Goal: Information Seeking & Learning: Check status

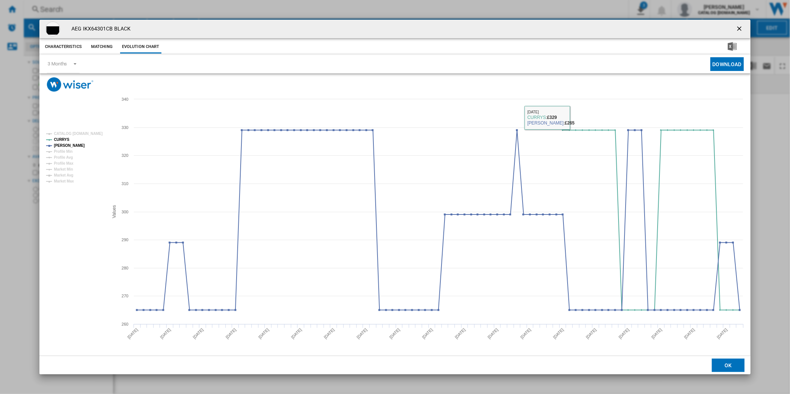
drag, startPoint x: 738, startPoint y: 31, endPoint x: 552, endPoint y: 16, distance: 186.9
click at [725, 29] on div "AEG IKX64301CB BLACK" at bounding box center [394, 29] width 711 height 19
click at [735, 24] on button "Product popup" at bounding box center [739, 29] width 15 height 15
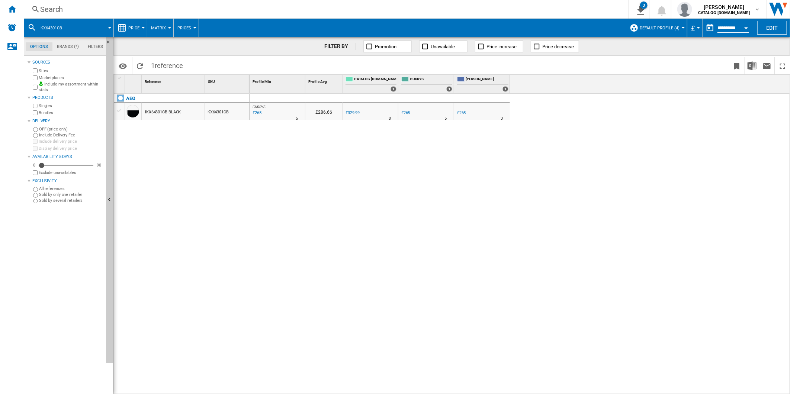
click at [495, 9] on div "Search" at bounding box center [324, 9] width 569 height 10
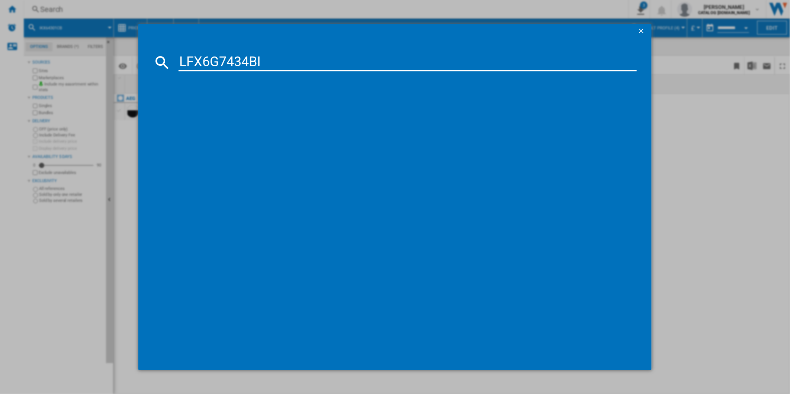
type input "LFX6G7434BI"
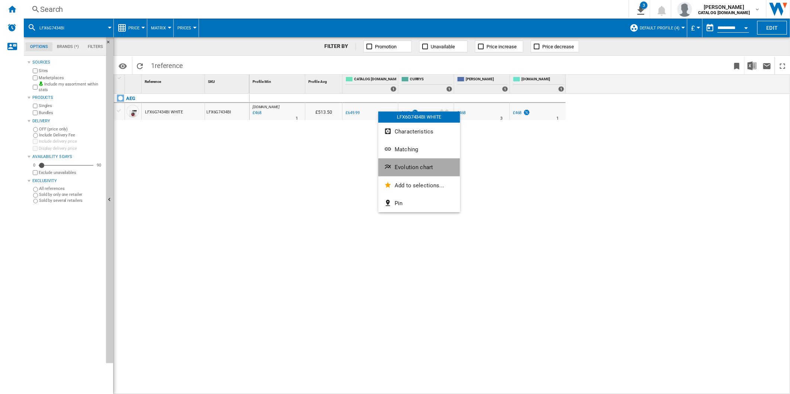
click at [413, 166] on span "Evolution chart" at bounding box center [414, 167] width 38 height 7
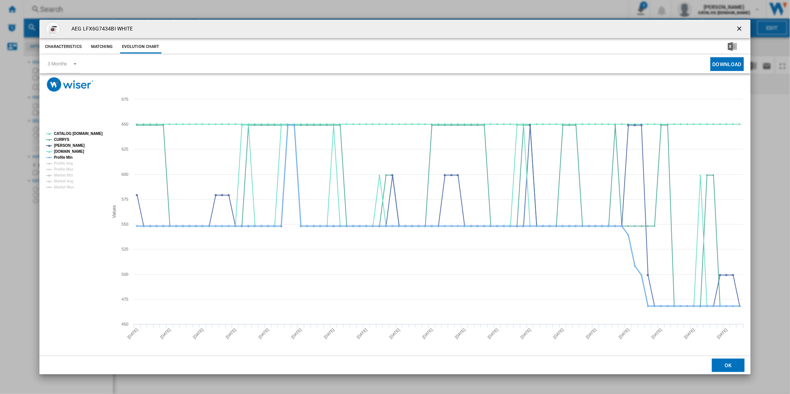
click at [68, 159] on tspan "Profile Min" at bounding box center [63, 157] width 19 height 4
click at [73, 136] on rect "Product popup" at bounding box center [74, 161] width 62 height 64
click at [75, 133] on tspan "CATALOG [DOMAIN_NAME]" at bounding box center [78, 134] width 49 height 4
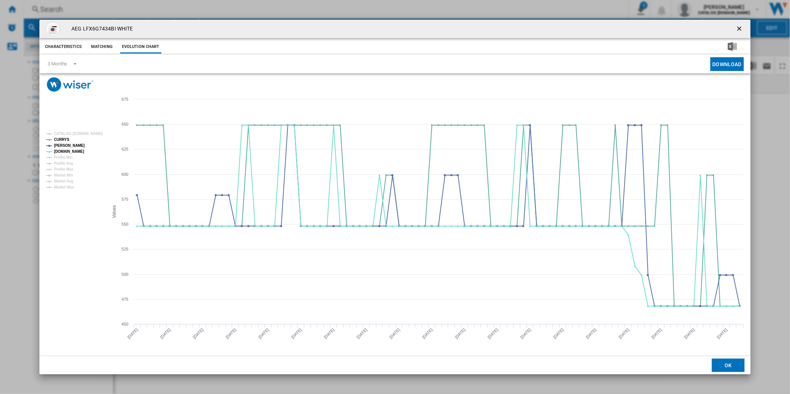
click at [737, 26] on ng-md-icon "getI18NText('BUTTONS.CLOSE_DIALOG')" at bounding box center [739, 29] width 9 height 9
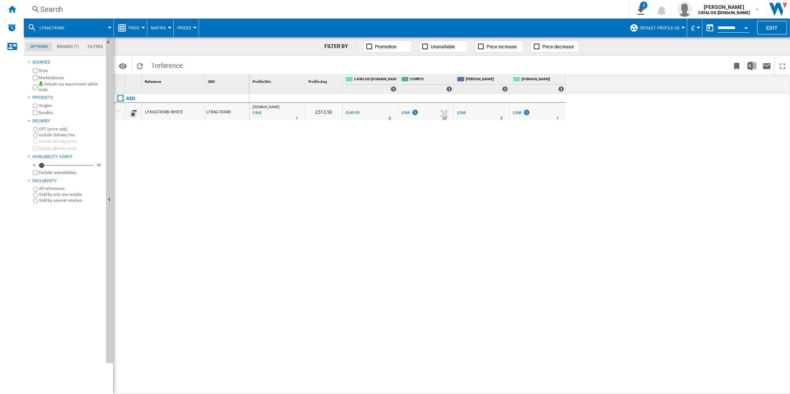
click at [397, 14] on div "Search" at bounding box center [324, 9] width 569 height 10
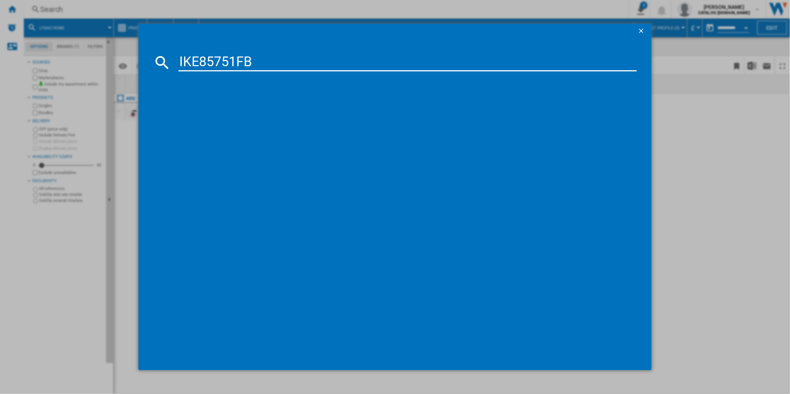
type input "IKE85751FB"
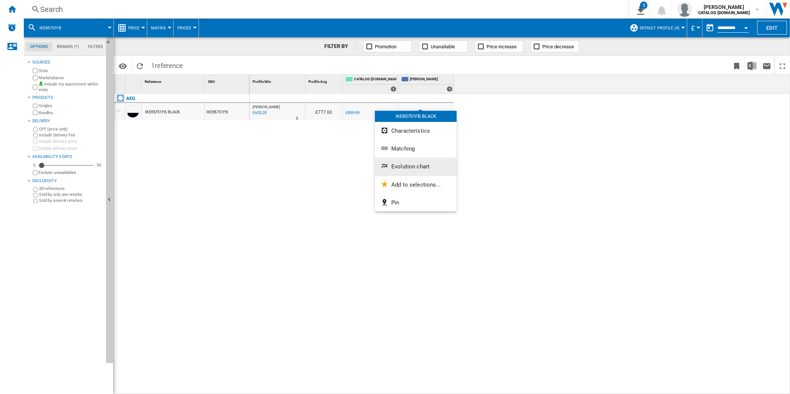
click at [408, 170] on button "Evolution chart" at bounding box center [416, 167] width 82 height 18
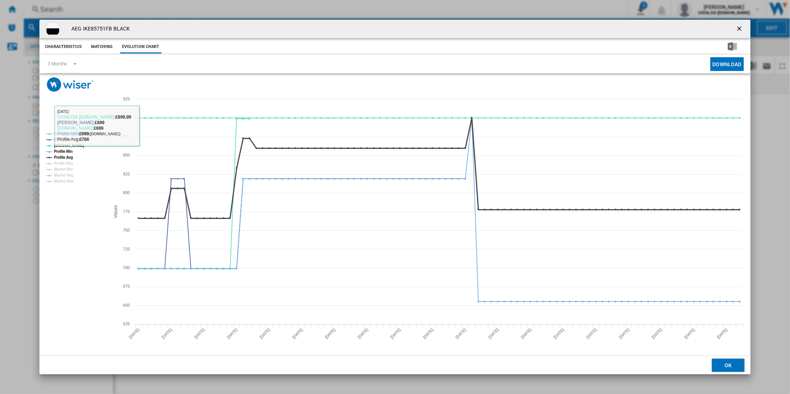
click at [68, 157] on tspan "Profile Avg" at bounding box center [63, 157] width 19 height 4
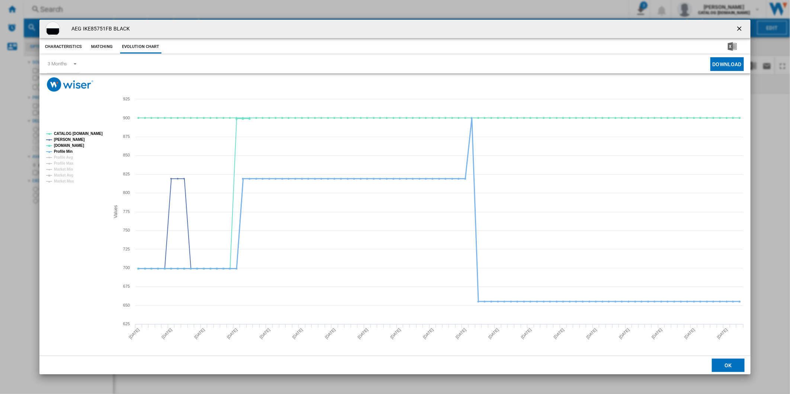
click at [67, 151] on tspan "Profile Min" at bounding box center [63, 151] width 19 height 4
click at [78, 134] on tspan "CATALOG [DOMAIN_NAME]" at bounding box center [78, 134] width 49 height 4
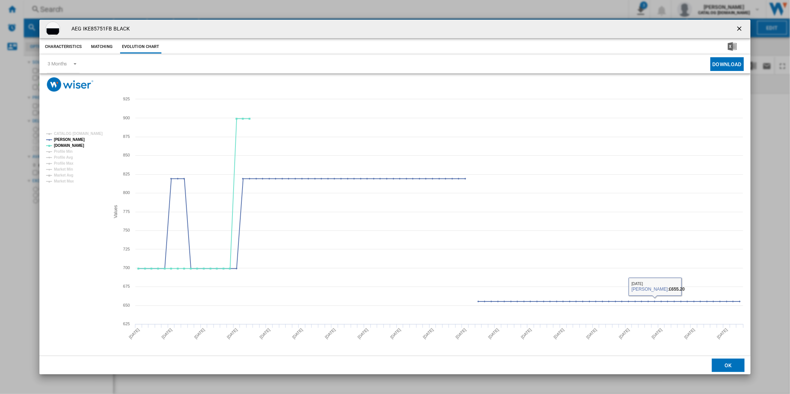
click at [739, 30] on ng-md-icon "getI18NText('BUTTONS.CLOSE_DIALOG')" at bounding box center [739, 29] width 9 height 9
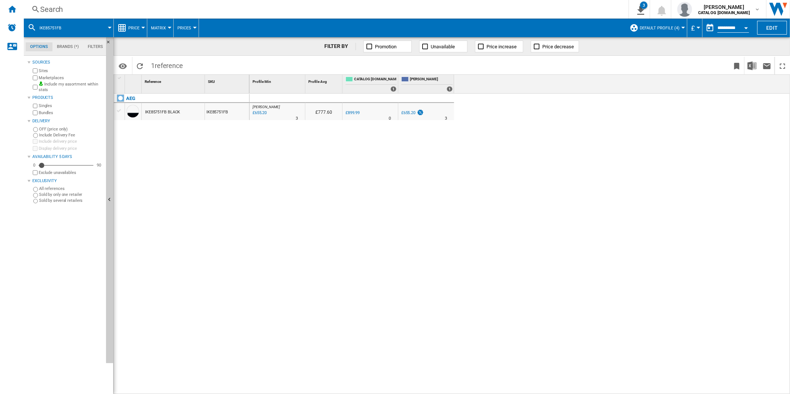
click at [358, 9] on div "Search" at bounding box center [324, 9] width 569 height 10
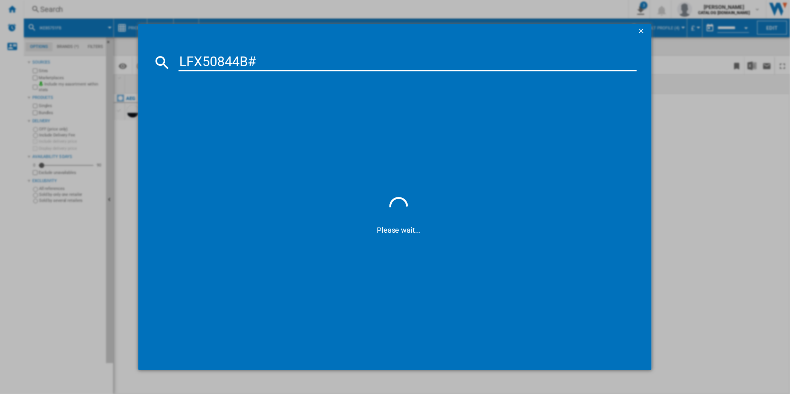
type input "LFX50844B"
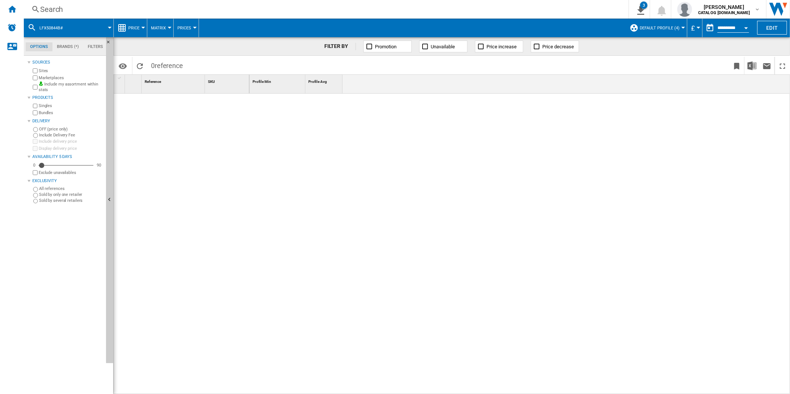
click at [376, 9] on div "Search" at bounding box center [324, 9] width 569 height 10
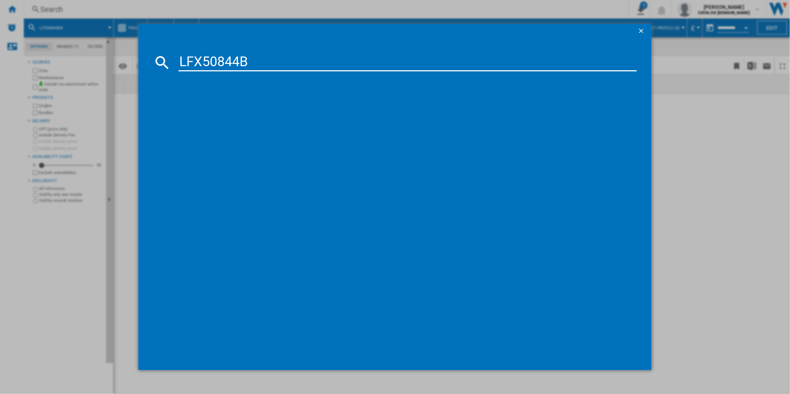
type input "LFX50844B"
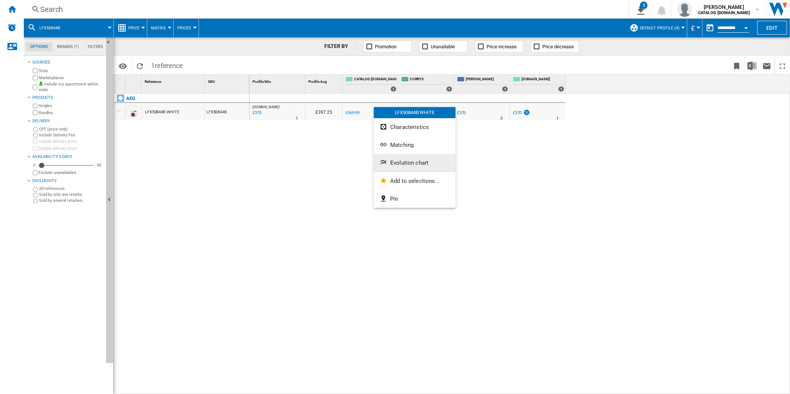
click at [406, 162] on span "Evolution chart" at bounding box center [409, 163] width 38 height 7
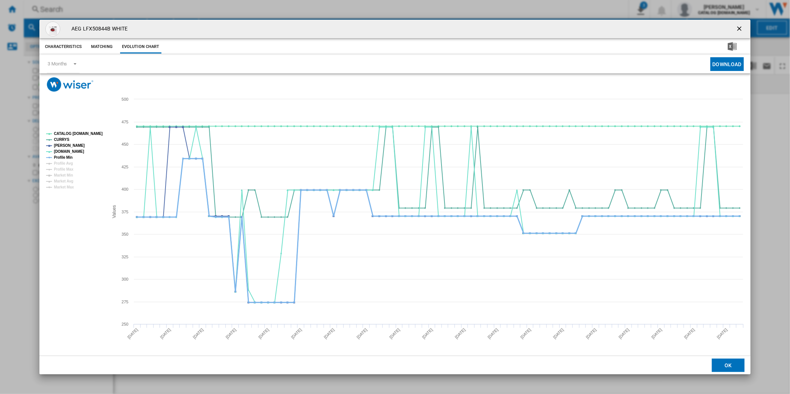
drag, startPoint x: 69, startPoint y: 155, endPoint x: 73, endPoint y: 146, distance: 10.3
click at [68, 155] on tspan "Profile Min" at bounding box center [63, 157] width 19 height 4
click at [77, 135] on tspan "CATALOG [DOMAIN_NAME]" at bounding box center [78, 134] width 49 height 4
